Goal: Task Accomplishment & Management: Use online tool/utility

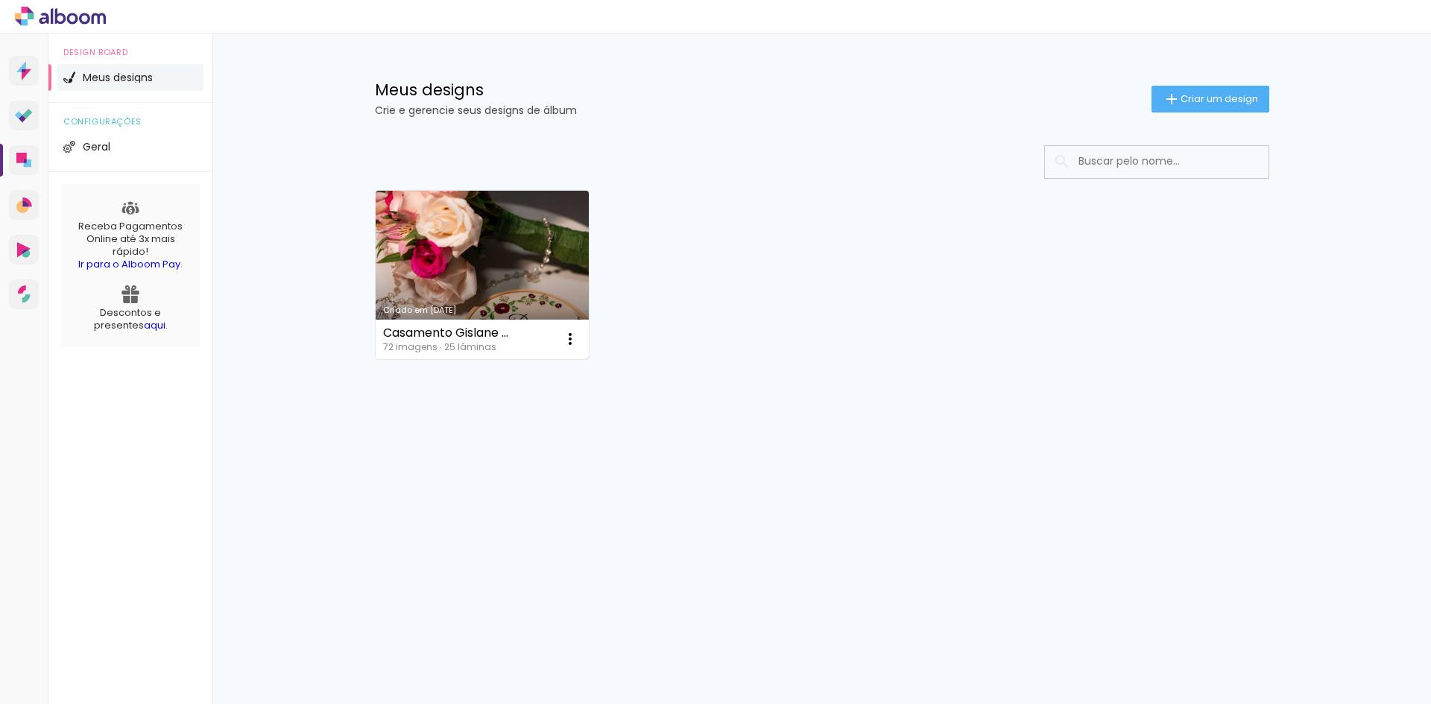
click at [445, 232] on link "Criado em [DATE]" at bounding box center [483, 275] width 214 height 168
